Goal: Task Accomplishment & Management: Use online tool/utility

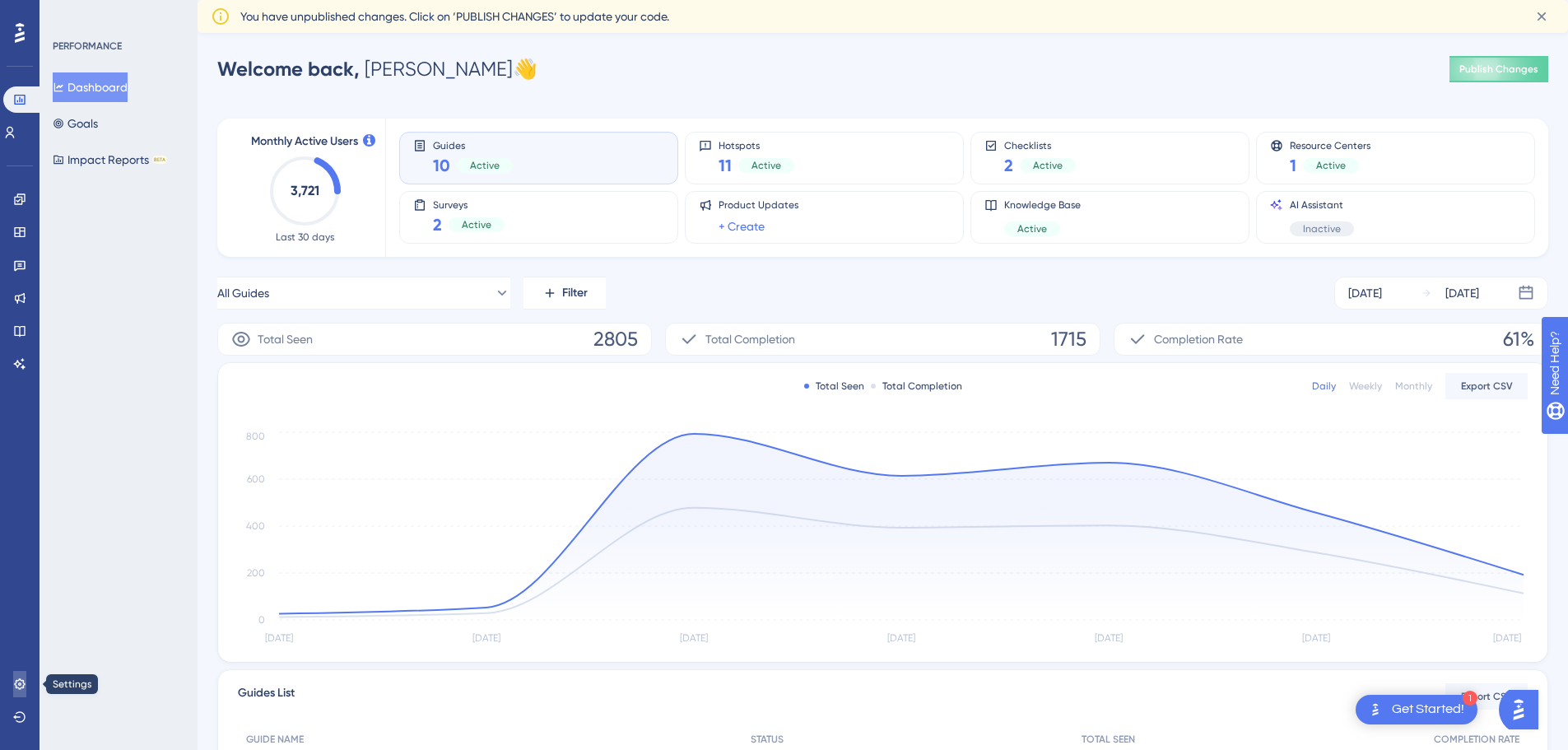
click at [19, 677] on icon at bounding box center [20, 684] width 13 height 13
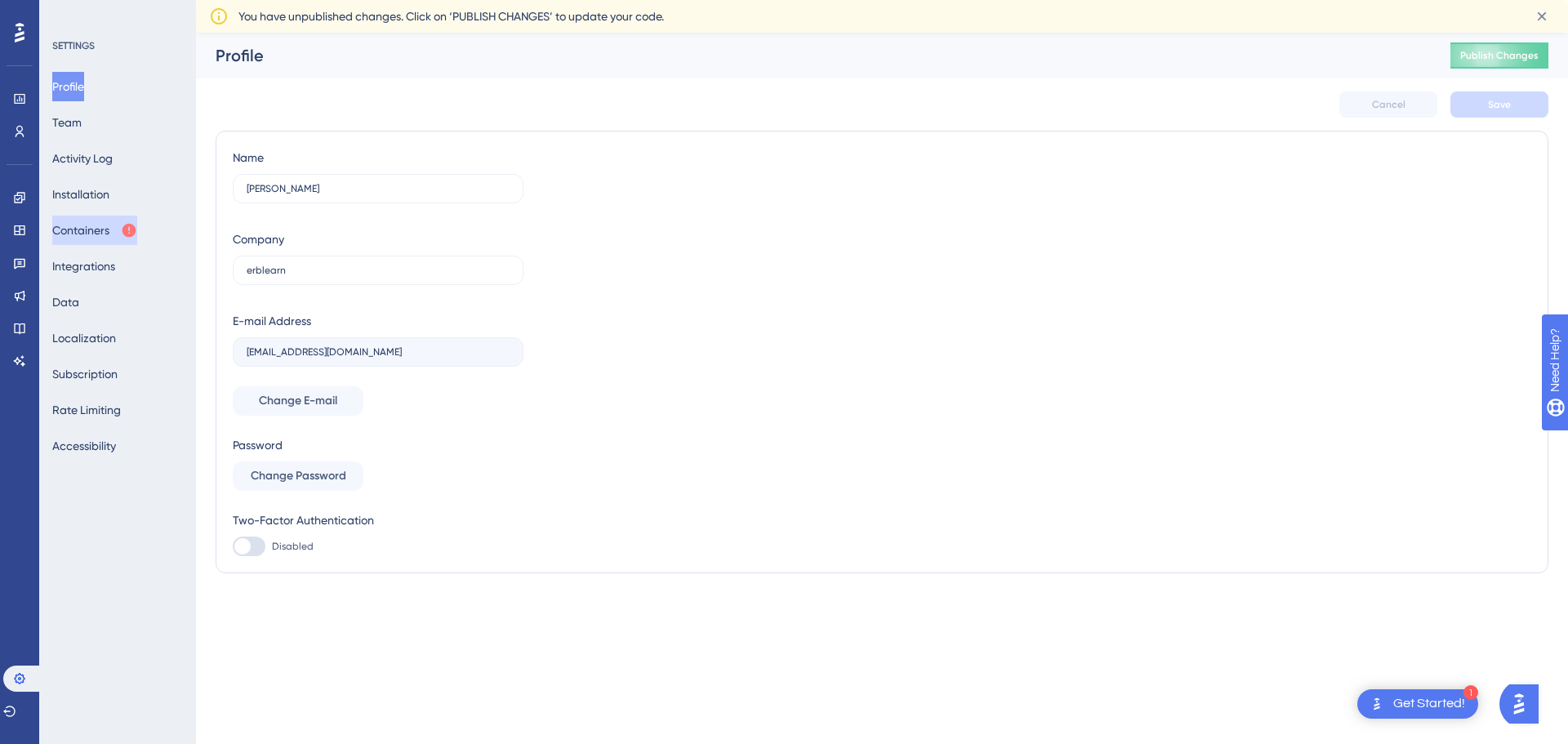
click at [93, 232] on button "Containers" at bounding box center [95, 230] width 85 height 29
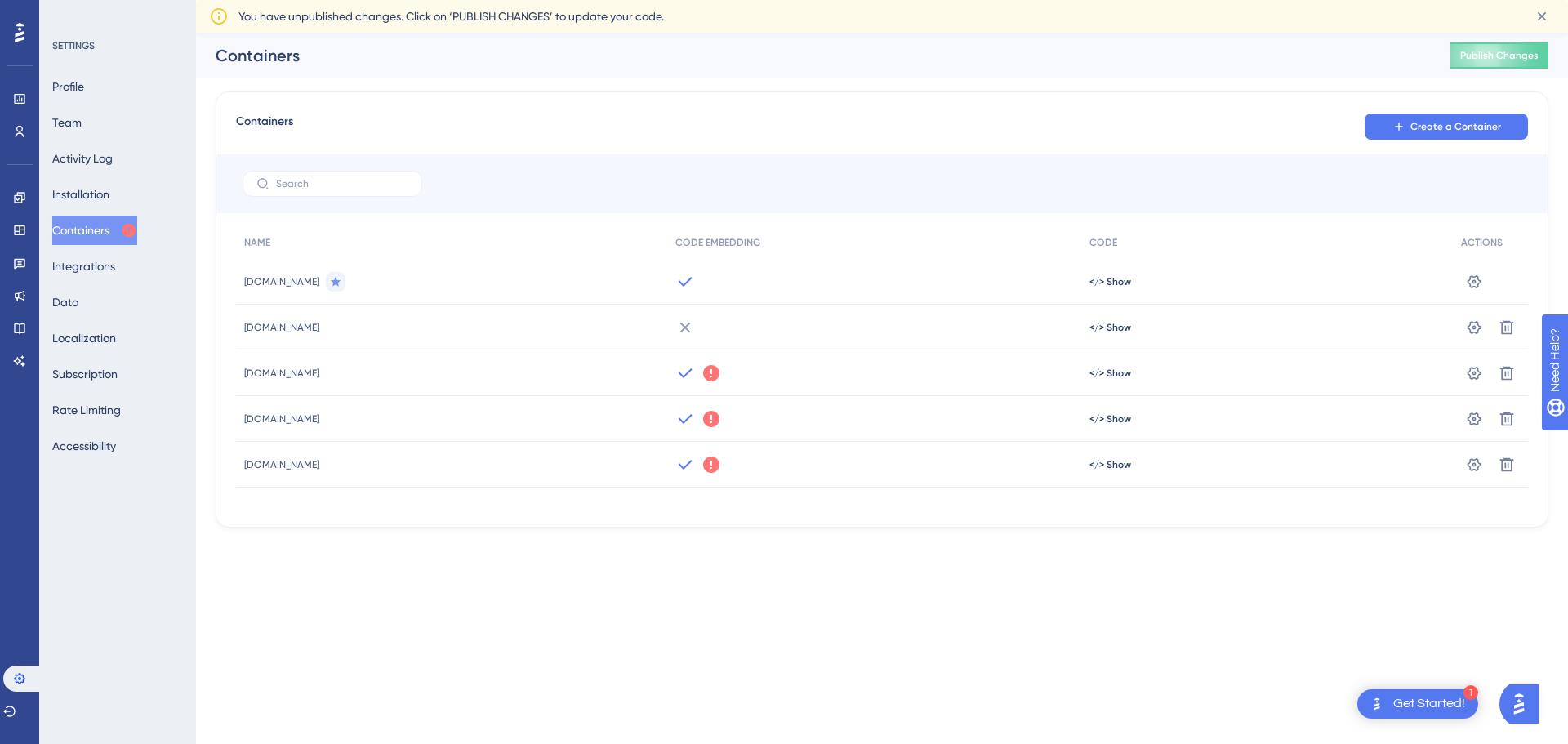
click at [779, 373] on div "We could not detect any activity from this Container Code for a while. Make sur…" at bounding box center [874, 373] width 415 height 46
click at [719, 376] on icon at bounding box center [710, 373] width 16 height 16
click at [1112, 330] on span "</> Show" at bounding box center [1110, 327] width 42 height 13
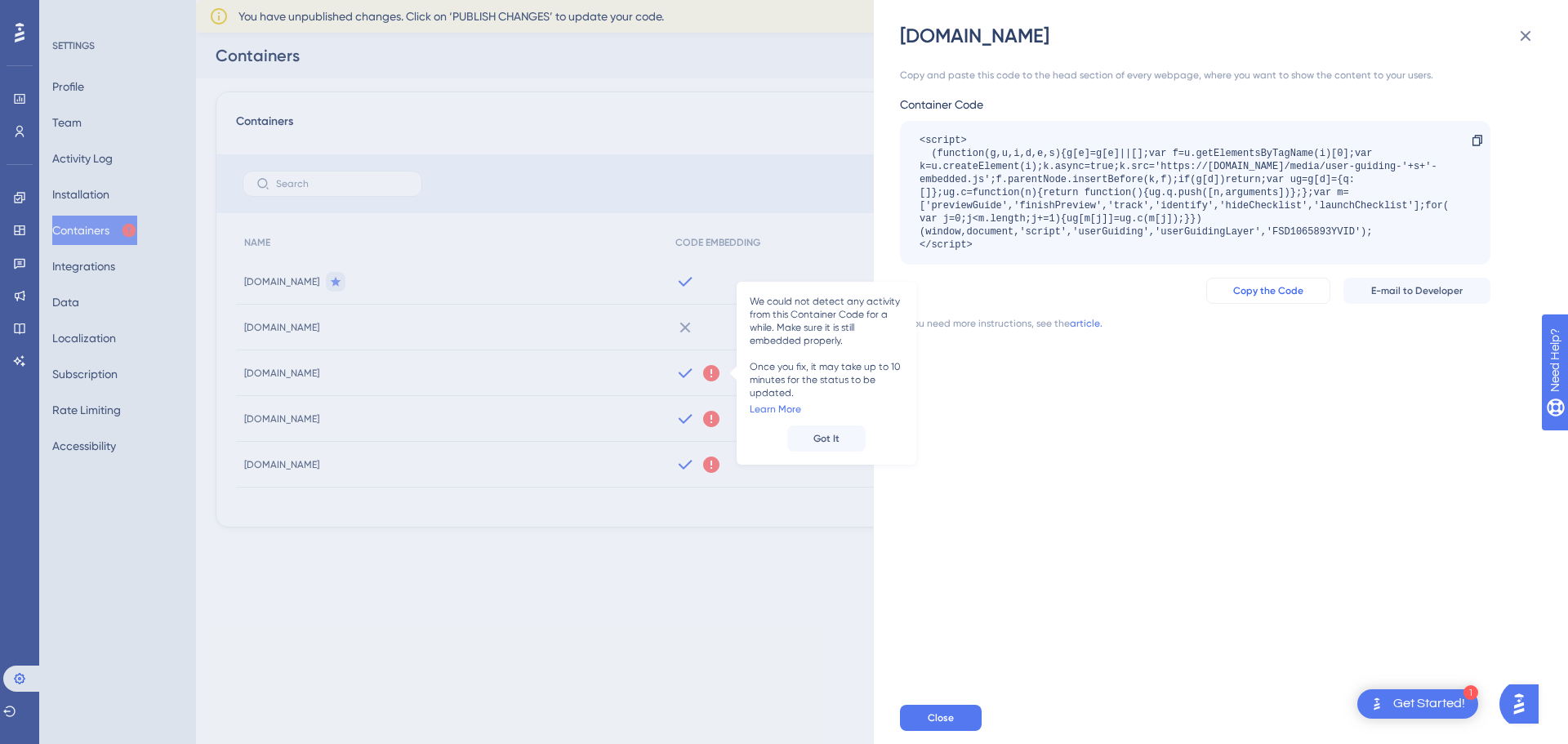
click at [1294, 289] on span "Copy the Code" at bounding box center [1268, 291] width 70 height 13
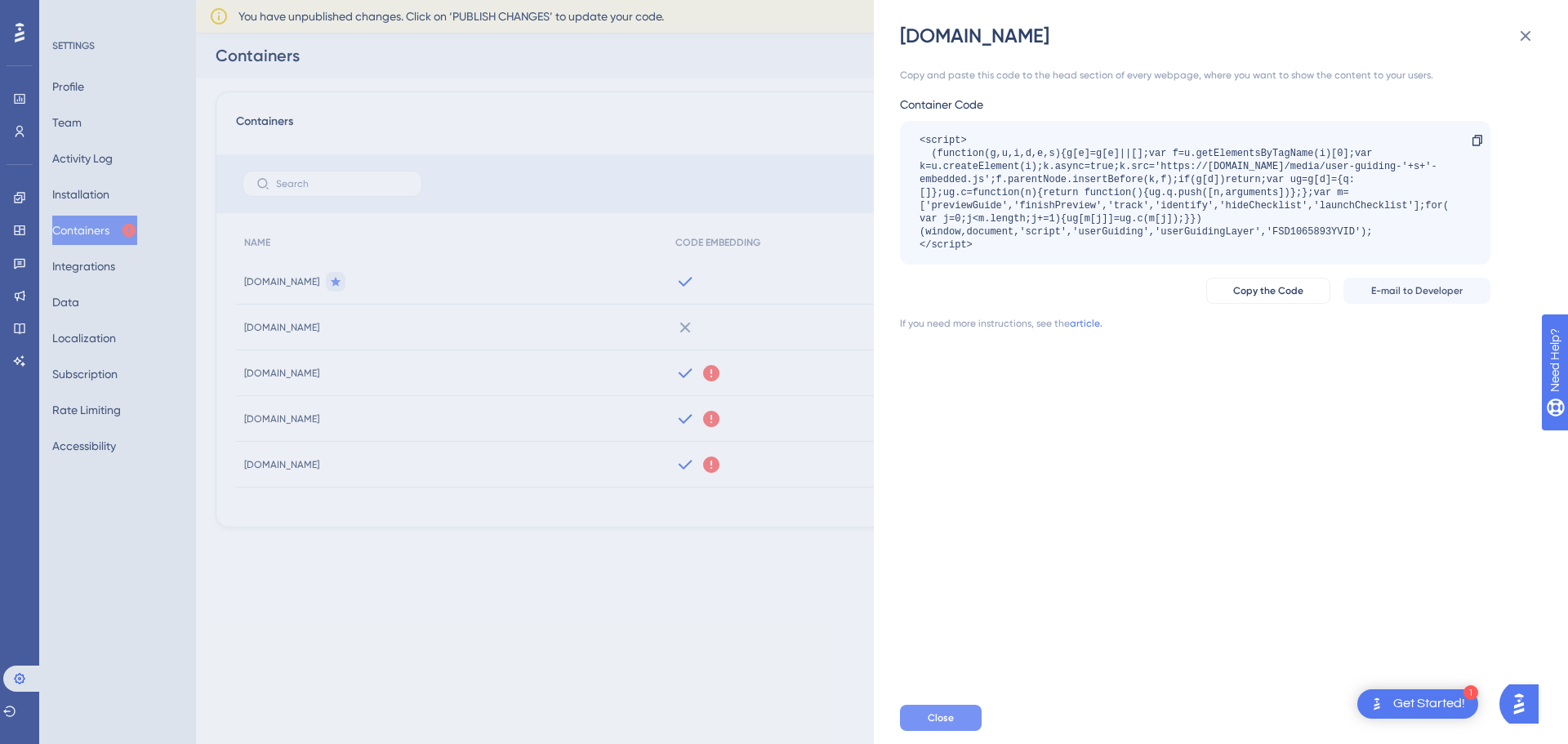
click at [944, 718] on span "Close" at bounding box center [941, 718] width 27 height 13
